Goal: Obtain resource: Download file/media

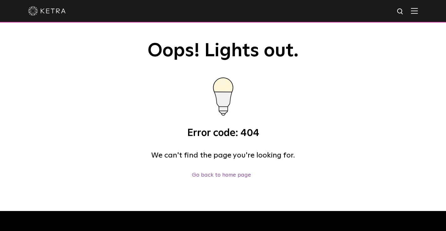
click at [400, 10] on img at bounding box center [400, 12] width 8 height 8
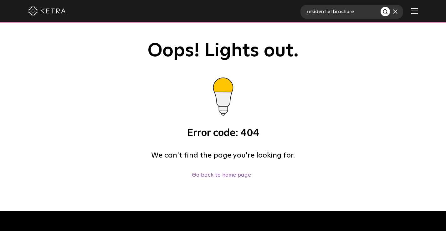
type input "residential brochure"
click at [380, 7] on button "Search" at bounding box center [384, 11] width 9 height 9
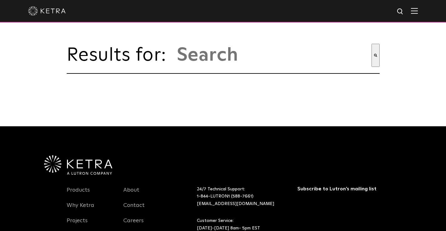
type input "residential brochure"
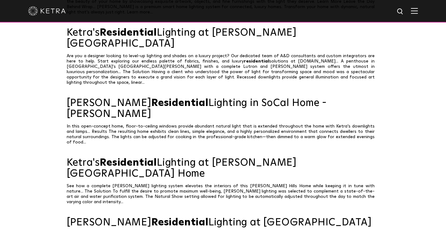
scroll to position [59, 0]
